Goal: Find specific page/section

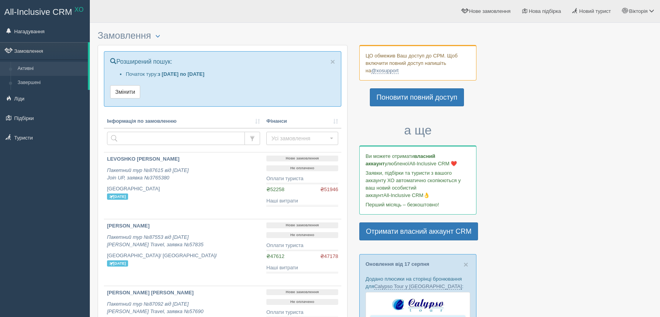
scroll to position [84, 0]
drag, startPoint x: 333, startPoint y: 59, endPoint x: 326, endPoint y: 57, distance: 6.8
click at [333, 58] on span "×" at bounding box center [333, 61] width 5 height 9
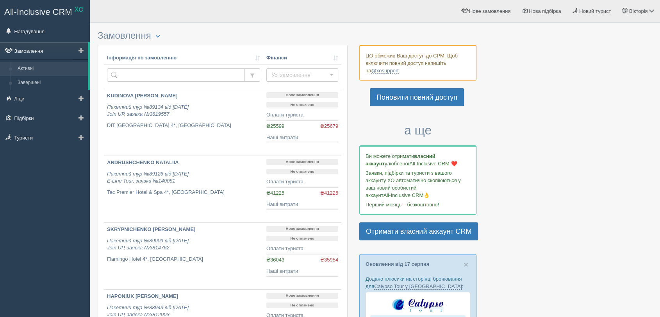
click at [47, 50] on link "Замовлення" at bounding box center [44, 50] width 88 height 17
